Goal: Navigation & Orientation: Find specific page/section

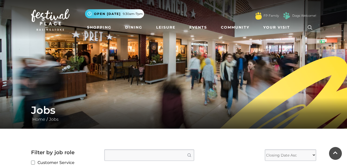
scroll to position [577, 0]
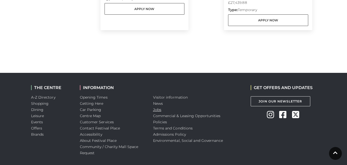
click at [154, 109] on link "Jobs" at bounding box center [157, 109] width 8 height 5
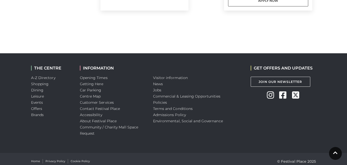
scroll to position [601, 0]
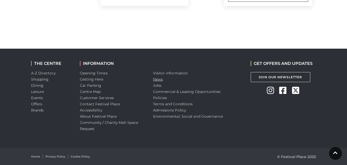
click at [156, 81] on link "News" at bounding box center [158, 79] width 10 height 5
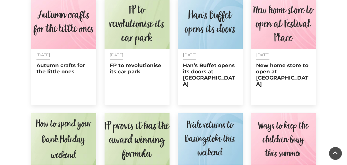
scroll to position [180, 0]
